Goal: Transaction & Acquisition: Purchase product/service

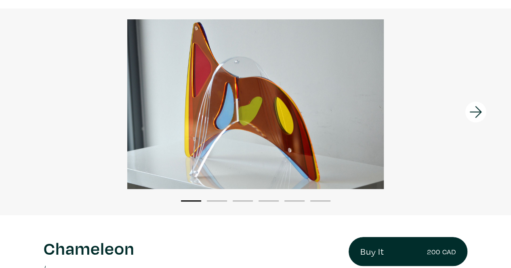
scroll to position [59, 0]
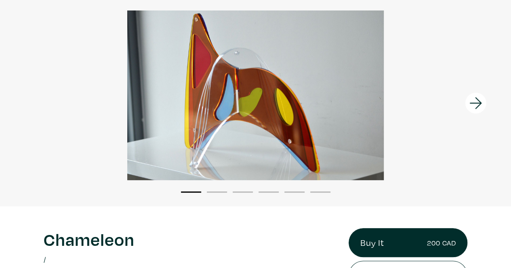
click at [478, 103] on icon at bounding box center [475, 103] width 12 height 12
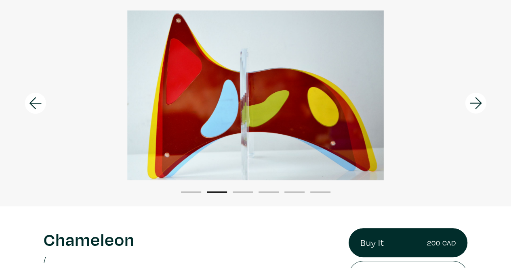
click at [29, 102] on icon at bounding box center [35, 103] width 27 height 22
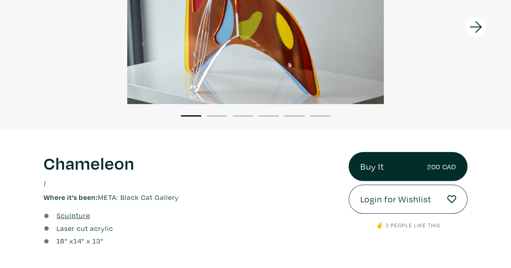
scroll to position [0, 0]
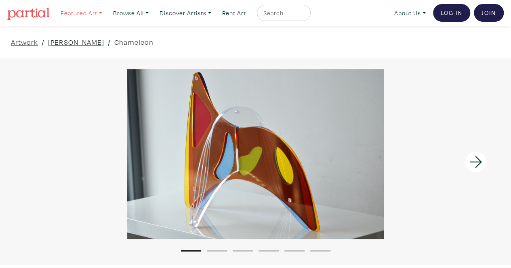
click at [72, 17] on link "Featured Art" at bounding box center [81, 13] width 49 height 17
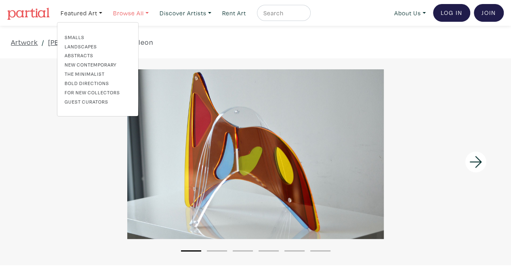
click at [125, 11] on link "Browse All" at bounding box center [130, 13] width 43 height 17
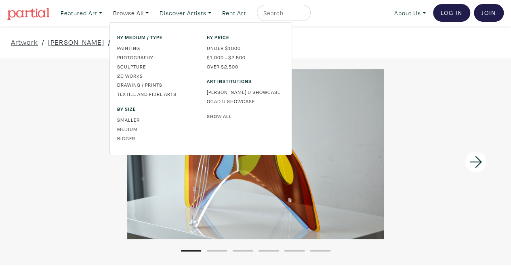
click at [224, 115] on link "Show All" at bounding box center [245, 116] width 77 height 7
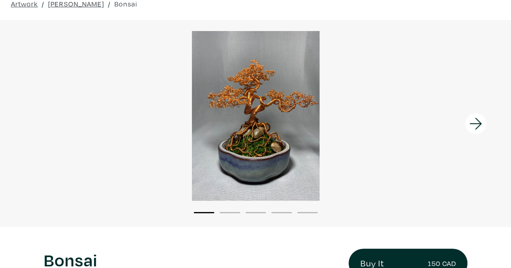
scroll to position [27, 0]
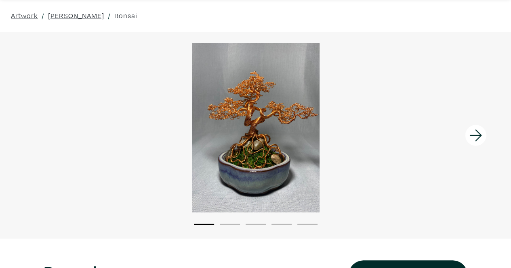
click at [469, 135] on icon at bounding box center [475, 136] width 12 height 12
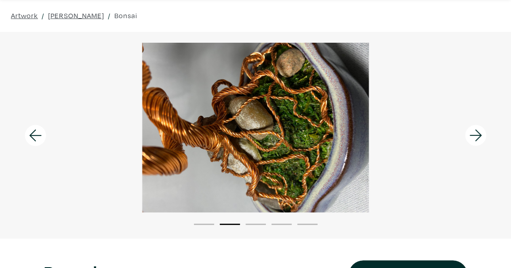
click at [469, 135] on icon at bounding box center [475, 136] width 12 height 12
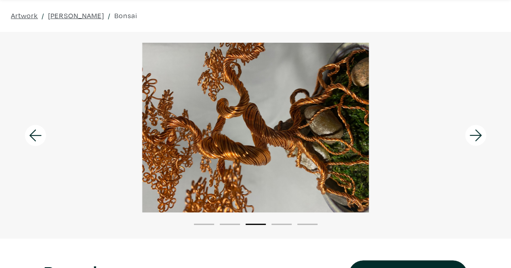
click at [469, 135] on icon at bounding box center [475, 136] width 12 height 12
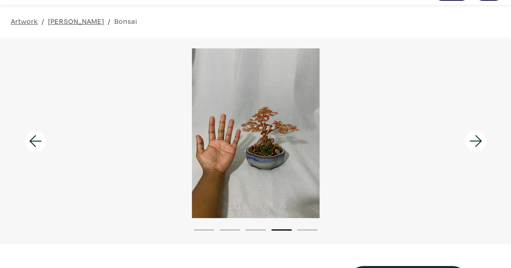
scroll to position [21, 0]
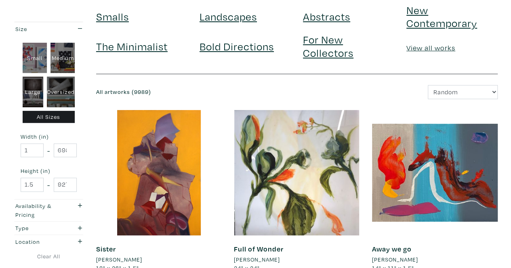
scroll to position [61, 0]
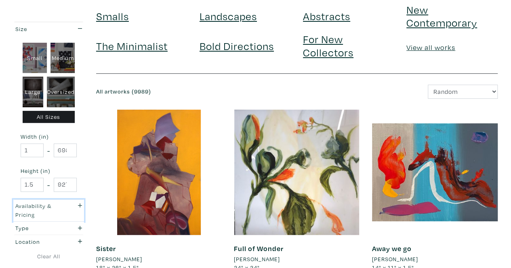
click at [57, 210] on div "Availability & Pricing" at bounding box center [38, 210] width 47 height 17
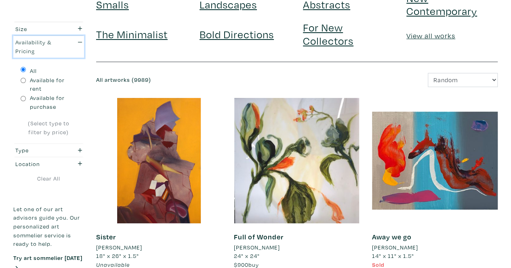
scroll to position [73, 0]
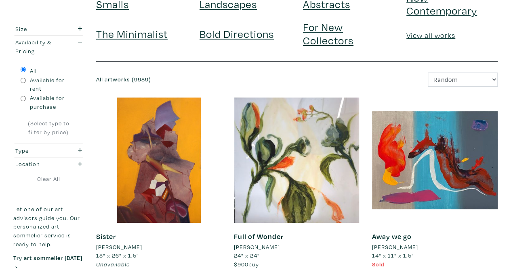
click at [22, 97] on input "Available for purchase" at bounding box center [23, 98] width 5 height 5
radio input "true"
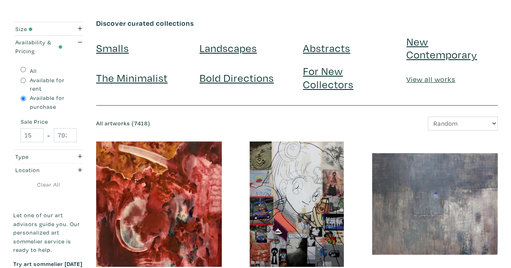
scroll to position [29, 0]
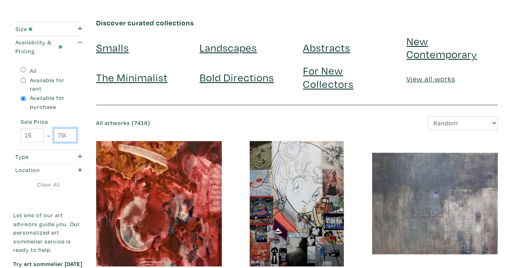
click at [65, 136] on input "79300" at bounding box center [65, 135] width 23 height 14
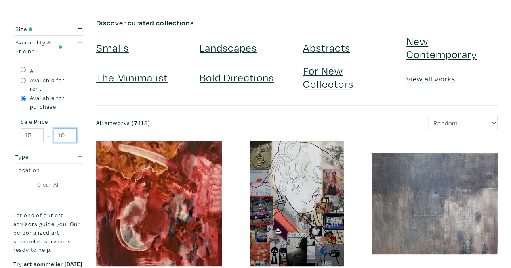
type input "1"
type input "100"
click at [14, 135] on div "All Available for rent Available for purchase Sale Price 15 - 100" at bounding box center [48, 104] width 71 height 92
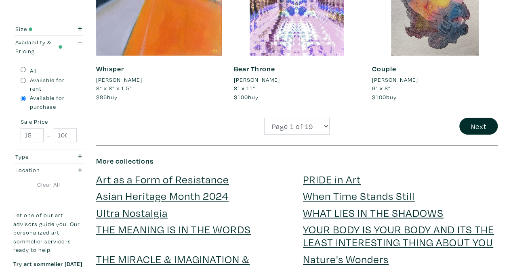
scroll to position [1607, 0]
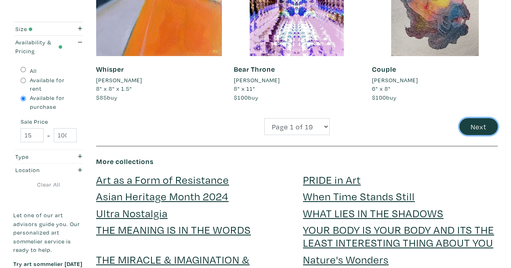
click at [479, 123] on button "Next" at bounding box center [478, 126] width 38 height 17
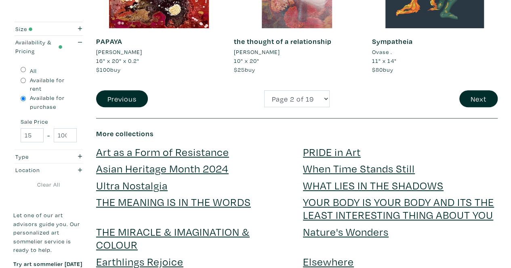
scroll to position [1634, 0]
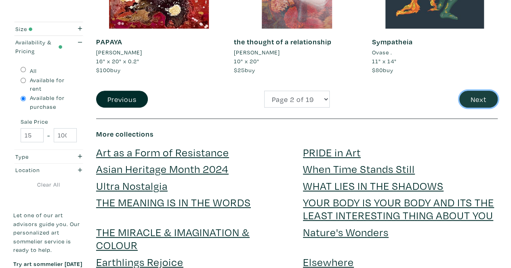
click at [468, 99] on button "Next" at bounding box center [478, 99] width 38 height 17
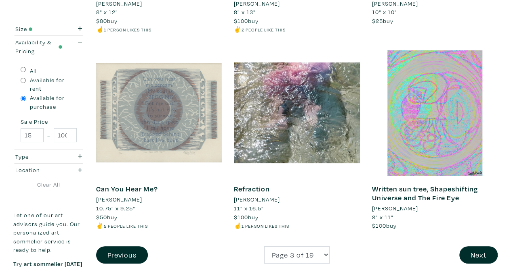
scroll to position [1515, 0]
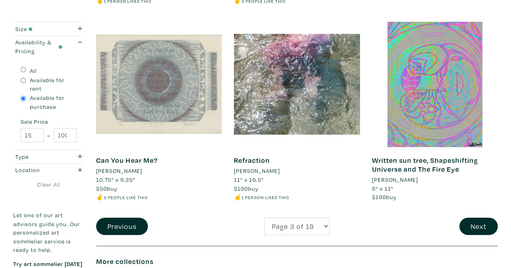
click at [377, 156] on link "Written sun tree, Shapeshifting Universe and The Fire Eye" at bounding box center [425, 165] width 106 height 18
click at [489, 219] on button "Next" at bounding box center [478, 226] width 38 height 17
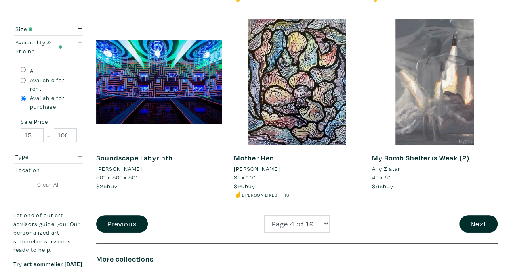
scroll to position [1521, 0]
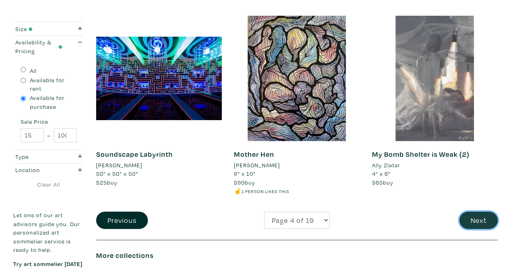
click at [484, 221] on button "Next" at bounding box center [478, 220] width 38 height 17
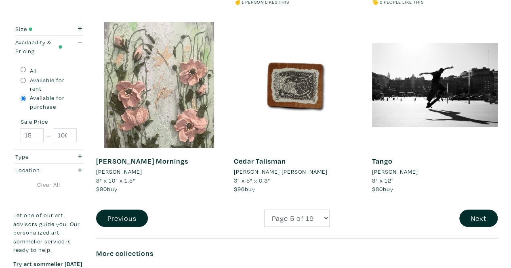
scroll to position [1523, 0]
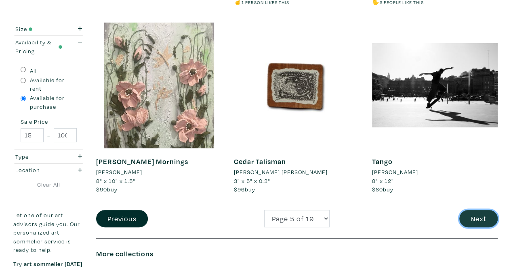
click at [469, 213] on button "Next" at bounding box center [478, 218] width 38 height 17
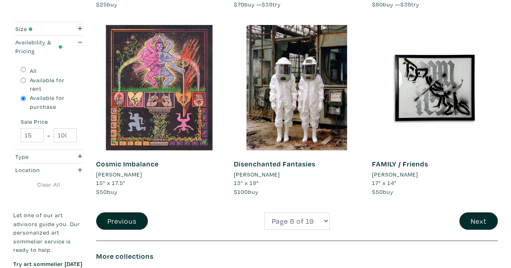
scroll to position [1460, 0]
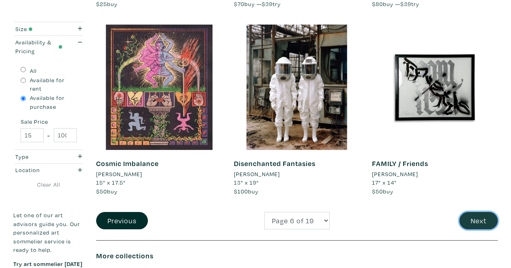
click at [469, 217] on button "Next" at bounding box center [478, 220] width 38 height 17
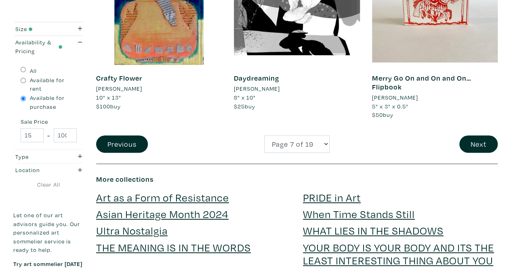
scroll to position [1598, 0]
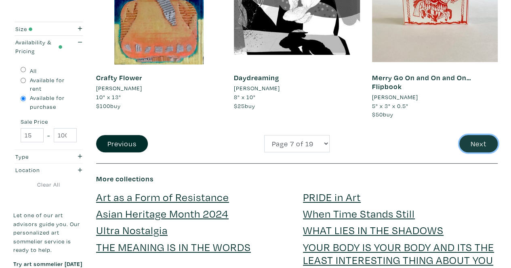
click at [479, 138] on button "Next" at bounding box center [478, 143] width 38 height 17
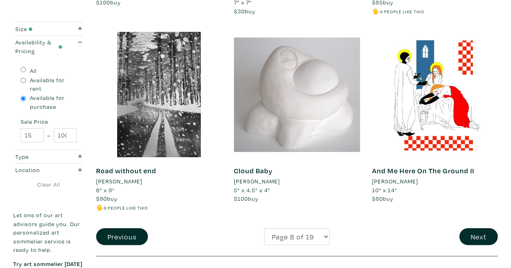
scroll to position [1497, 0]
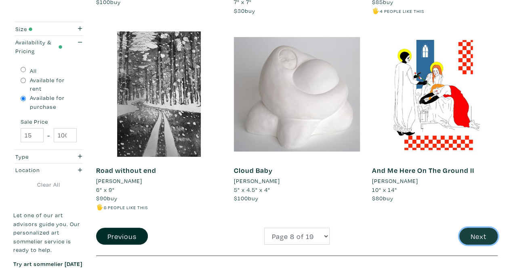
click at [467, 241] on button "Next" at bounding box center [478, 236] width 38 height 17
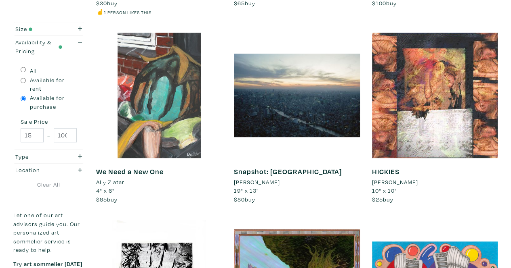
scroll to position [370, 0]
